Goal: Task Accomplishment & Management: Use online tool/utility

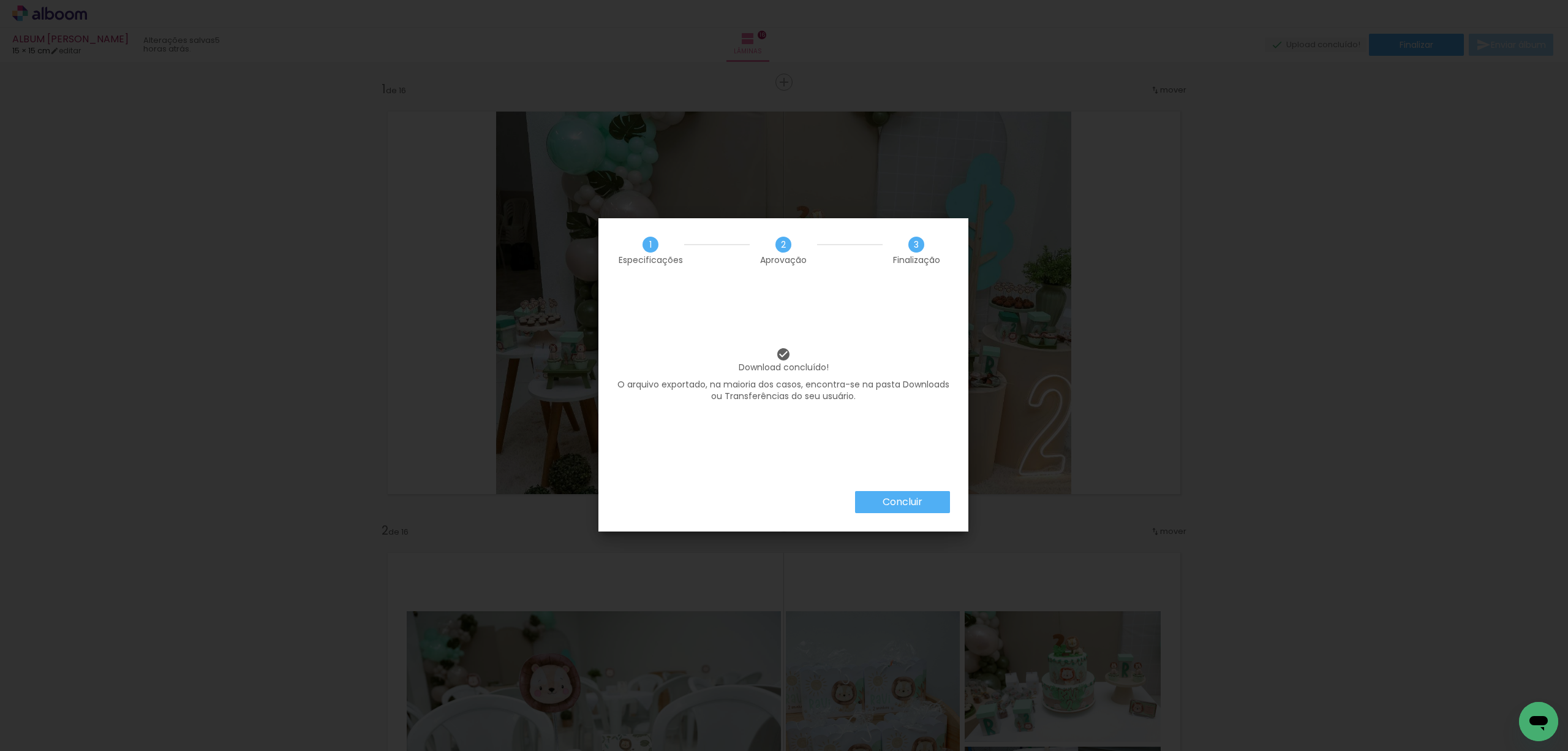
scroll to position [6937, 0]
